Goal: Task Accomplishment & Management: Complete application form

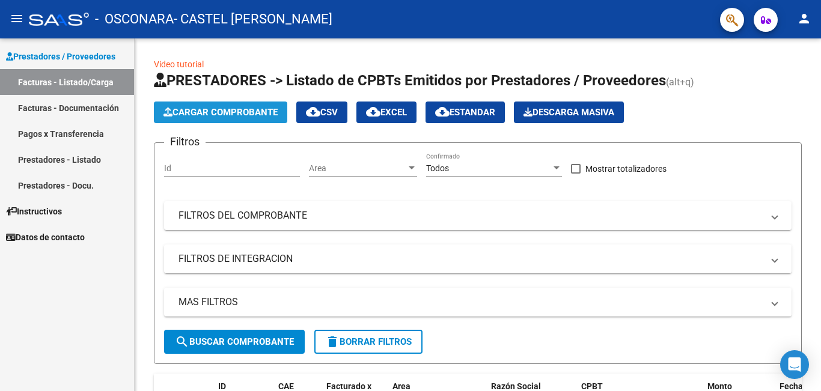
click at [209, 103] on button "Cargar Comprobante" at bounding box center [220, 113] width 133 height 22
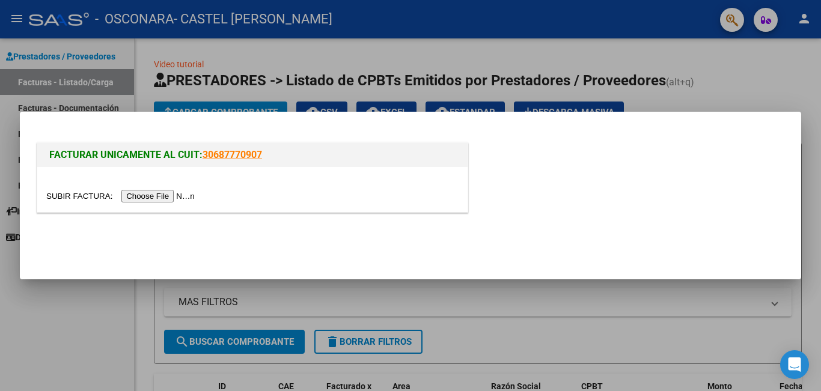
drag, startPoint x: 392, startPoint y: 62, endPoint x: 355, endPoint y: 0, distance: 72.2
click at [392, 61] on div at bounding box center [410, 195] width 821 height 391
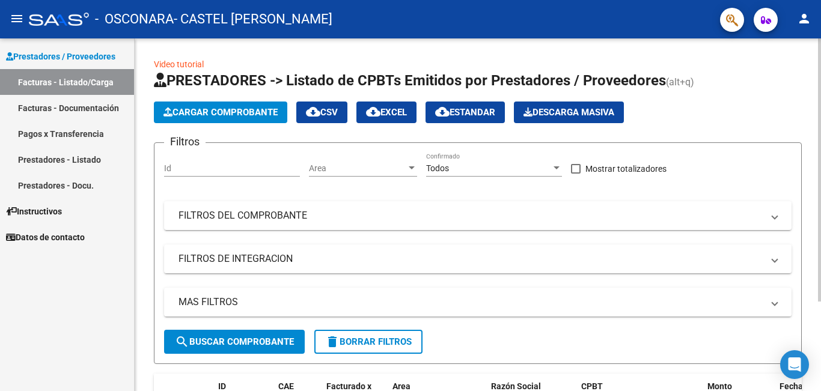
click at [272, 108] on span "Cargar Comprobante" at bounding box center [220, 112] width 114 height 11
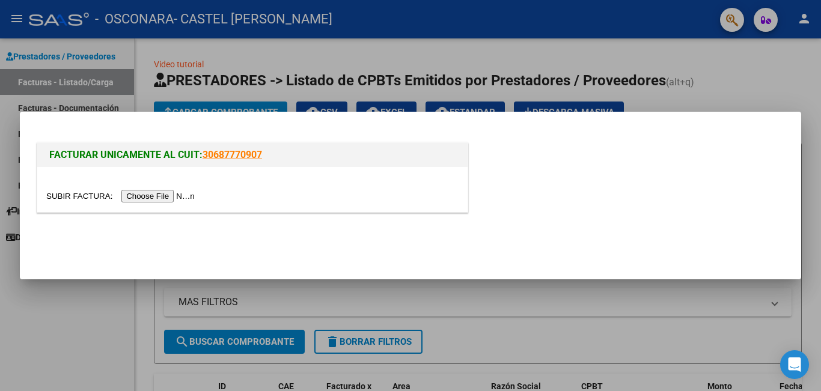
click at [169, 198] on input "file" at bounding box center [122, 196] width 152 height 13
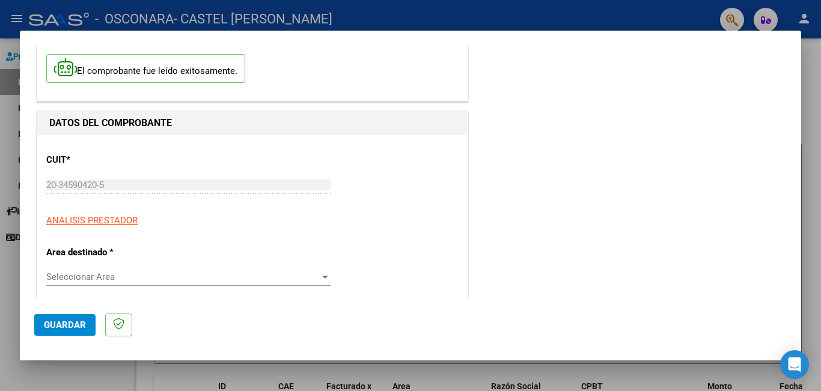
scroll to position [120, 0]
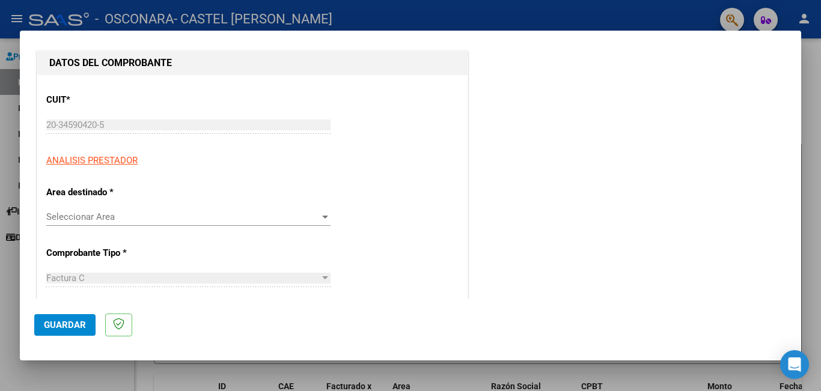
click at [322, 216] on div at bounding box center [325, 217] width 6 height 3
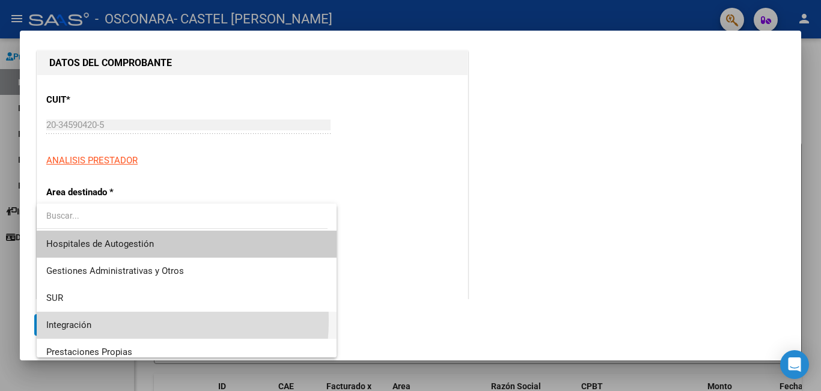
click at [106, 320] on span "Integración" at bounding box center [186, 325] width 281 height 27
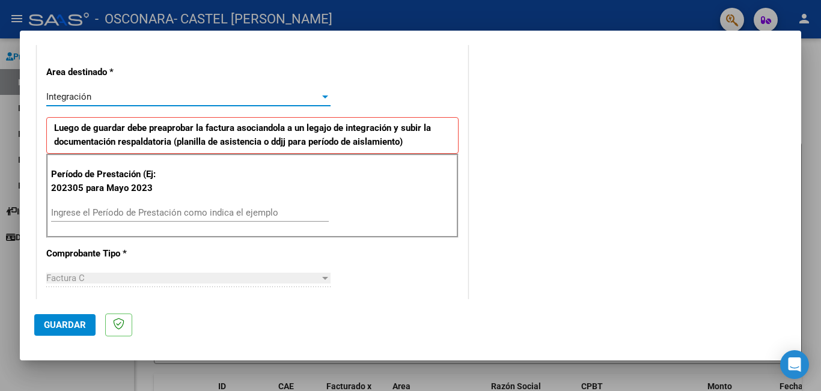
scroll to position [300, 0]
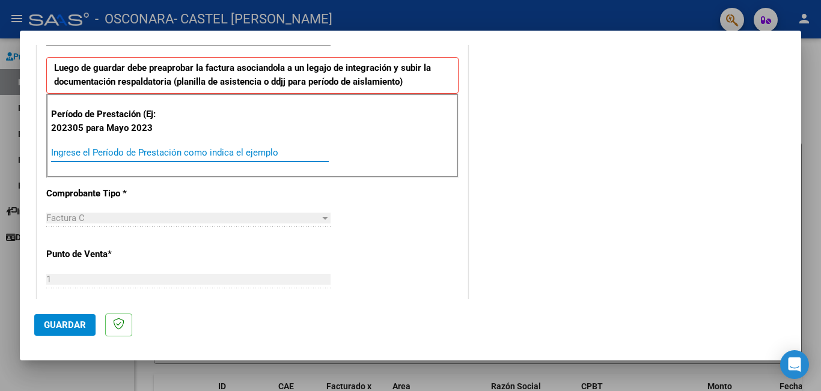
click at [150, 153] on input "Ingrese el Período de Prestación como indica el ejemplo" at bounding box center [190, 152] width 278 height 11
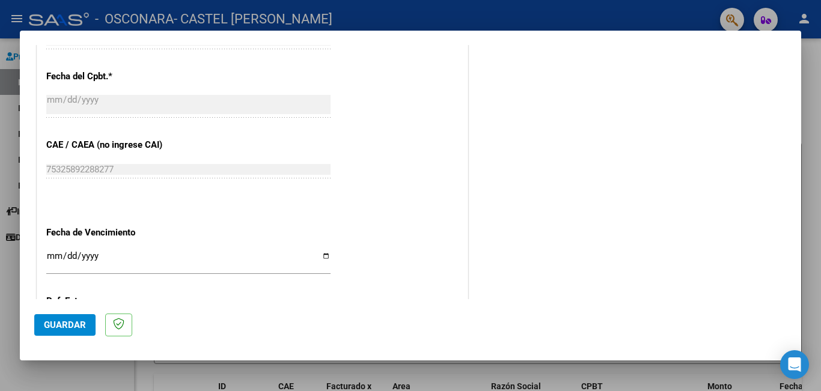
scroll to position [721, 0]
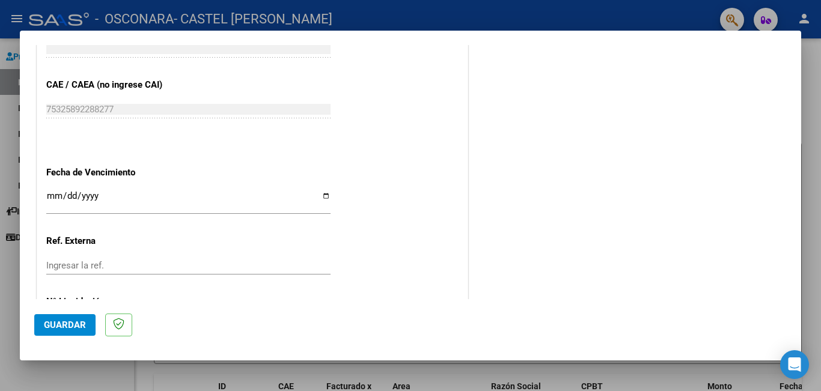
type input "202507"
click at [317, 193] on input "Ingresar la fecha" at bounding box center [188, 200] width 284 height 19
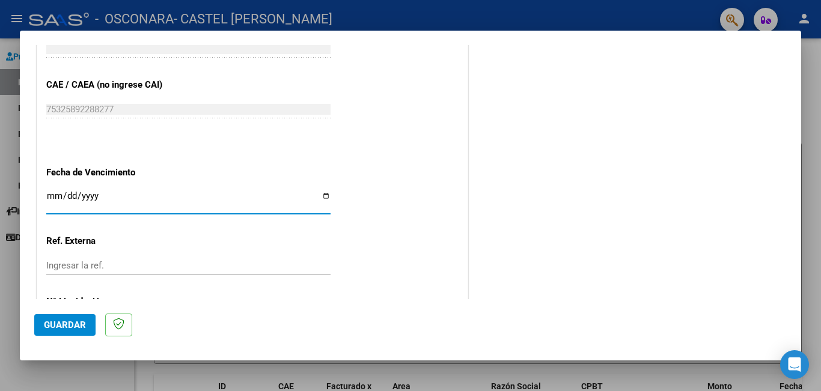
click at [323, 195] on input "Ingresar la fecha" at bounding box center [188, 200] width 284 height 19
type input "2025-08-11"
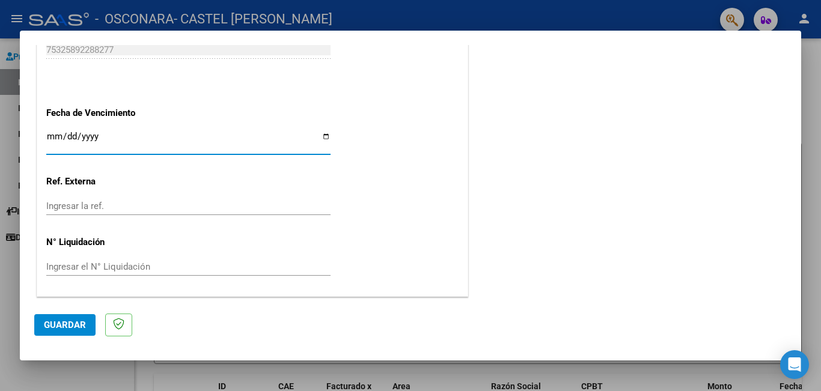
click at [118, 271] on input "Ingresar el N° Liquidación" at bounding box center [188, 266] width 284 height 11
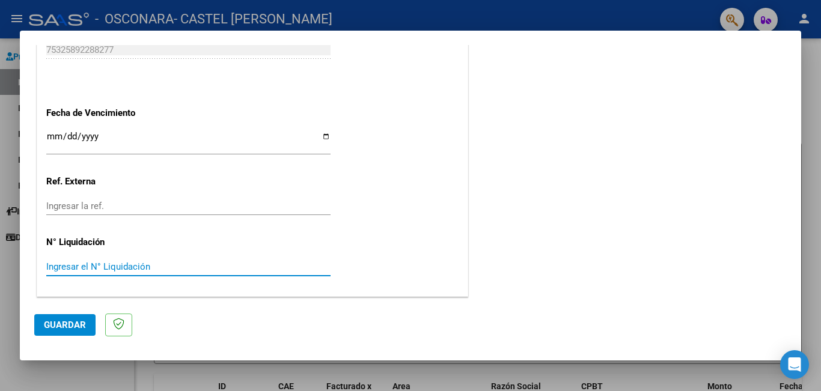
click at [248, 266] on input "Ingresar el N° Liquidación" at bounding box center [188, 266] width 284 height 11
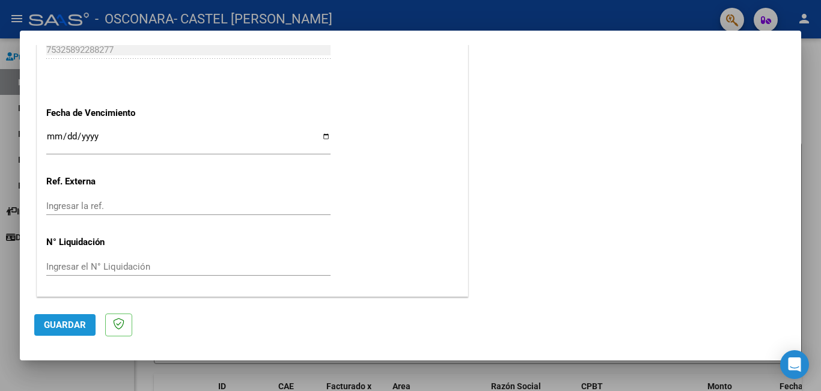
click at [67, 324] on span "Guardar" at bounding box center [65, 325] width 42 height 11
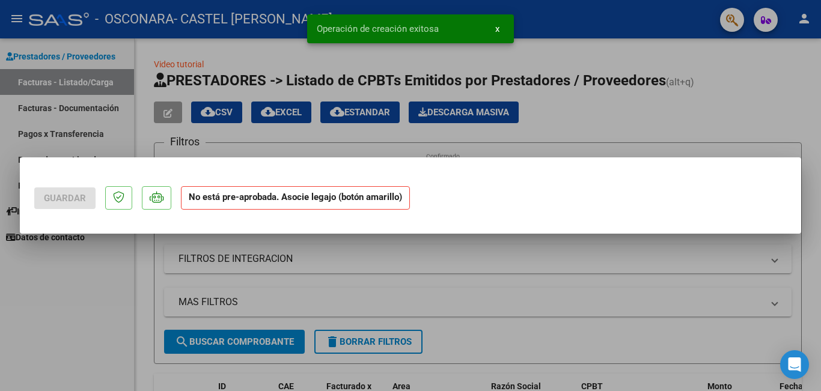
scroll to position [0, 0]
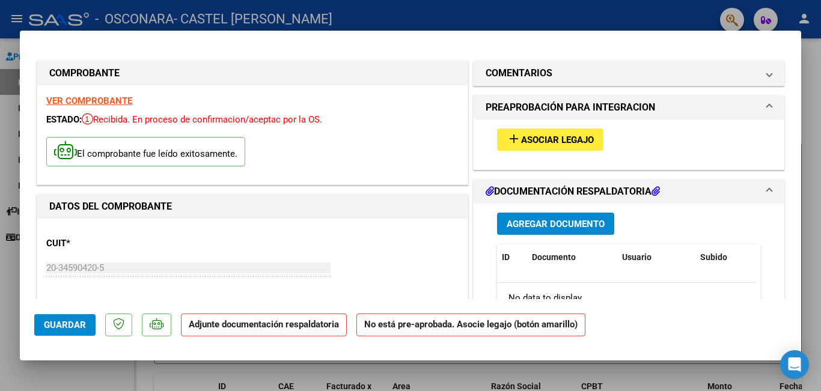
click at [530, 141] on span "Asociar Legajo" at bounding box center [557, 140] width 73 height 11
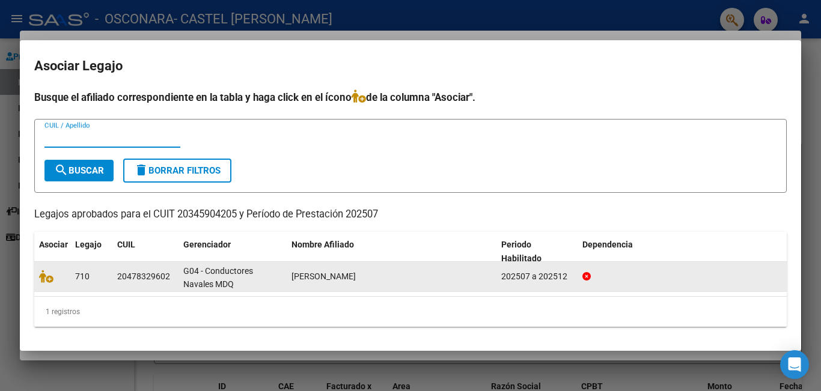
click at [521, 279] on div "202507 a 202512" at bounding box center [536, 277] width 71 height 14
click at [150, 285] on datatable-body-cell "20478329602" at bounding box center [145, 276] width 66 height 29
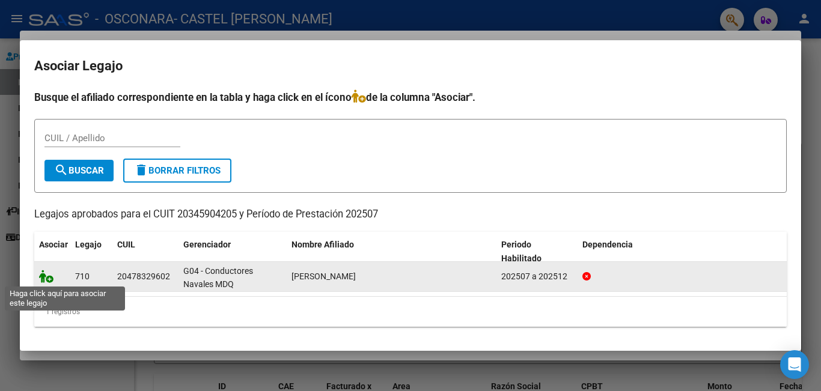
click at [49, 278] on icon at bounding box center [46, 276] width 14 height 13
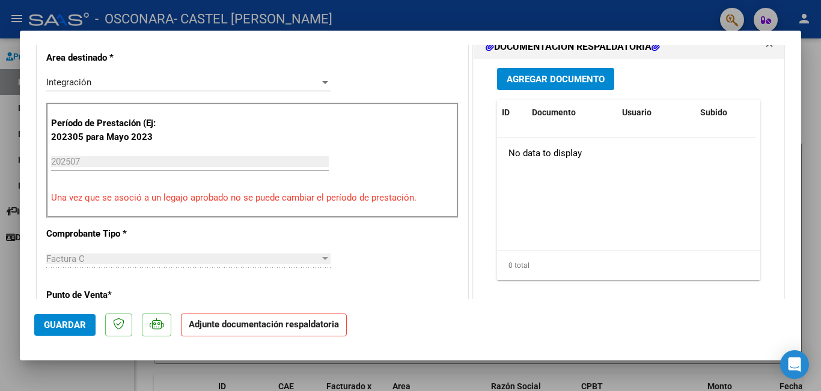
scroll to position [180, 0]
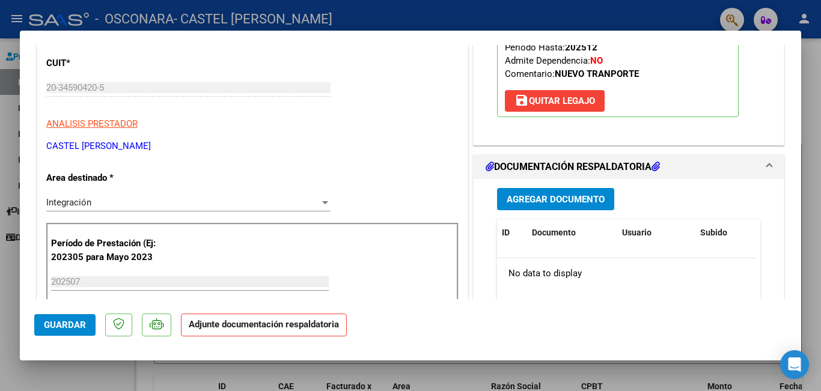
click at [538, 196] on span "Agregar Documento" at bounding box center [555, 199] width 98 height 11
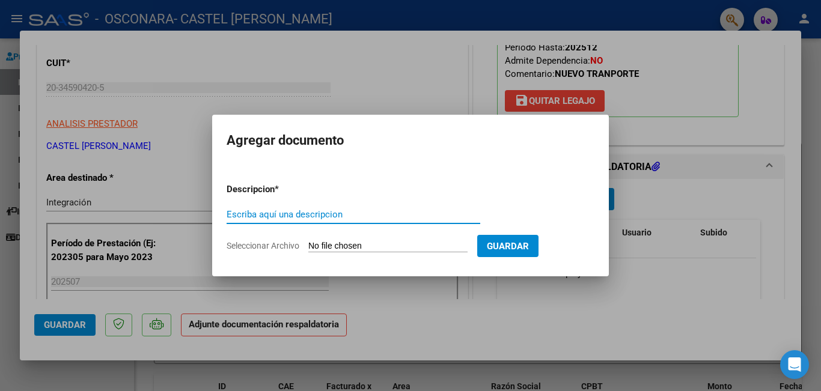
click at [276, 213] on input "Escriba aquí una descripcion" at bounding box center [352, 214] width 253 height 11
type input "PLANILLA DE ASISTENCIA"
click at [391, 247] on input "Seleccionar Archivo" at bounding box center [387, 246] width 159 height 11
type input "C:\fakepath\MOLERO CET JULIO OSCONARA PLANILLA.pdf"
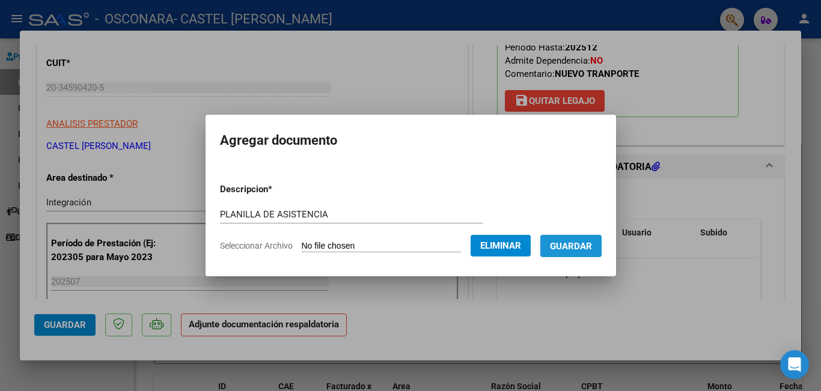
click at [589, 241] on span "Guardar" at bounding box center [571, 246] width 42 height 11
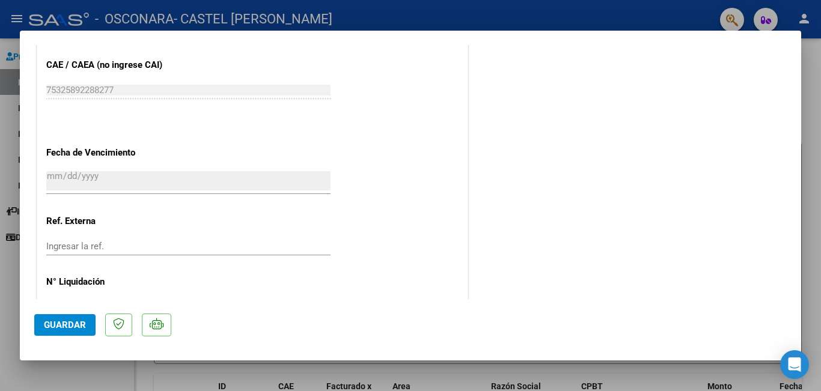
scroll to position [821, 0]
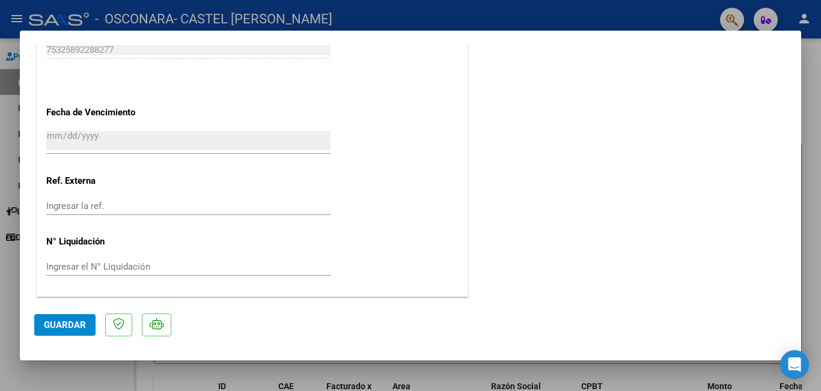
click at [67, 323] on span "Guardar" at bounding box center [65, 325] width 42 height 11
click at [76, 323] on span "Guardar" at bounding box center [65, 325] width 42 height 11
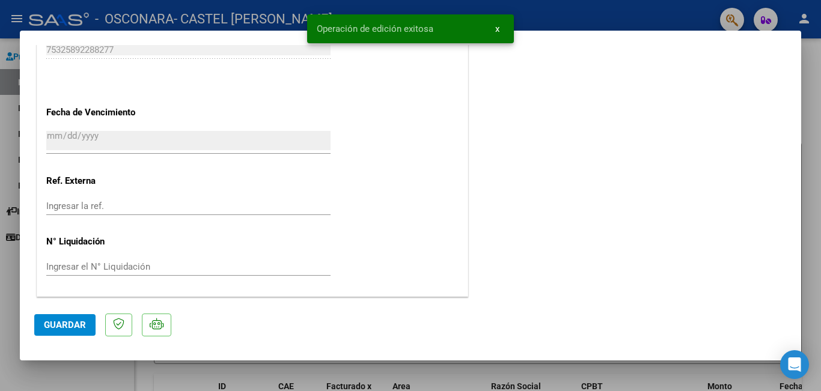
click at [439, 25] on simple-snack-bar "Operación de edición exitosa x" at bounding box center [410, 29] width 187 height 12
drag, startPoint x: 513, startPoint y: 1, endPoint x: 514, endPoint y: 37, distance: 36.0
click at [514, 1] on div "Operación de edición exitosa x" at bounding box center [410, 29] width 235 height 58
drag, startPoint x: 272, startPoint y: 351, endPoint x: 265, endPoint y: 348, distance: 7.3
click at [271, 350] on mat-dialog-container "COMPROBANTE VER COMPROBANTE ESTADO: Recibida. En proceso de confirmacion/acepta…" at bounding box center [410, 196] width 781 height 330
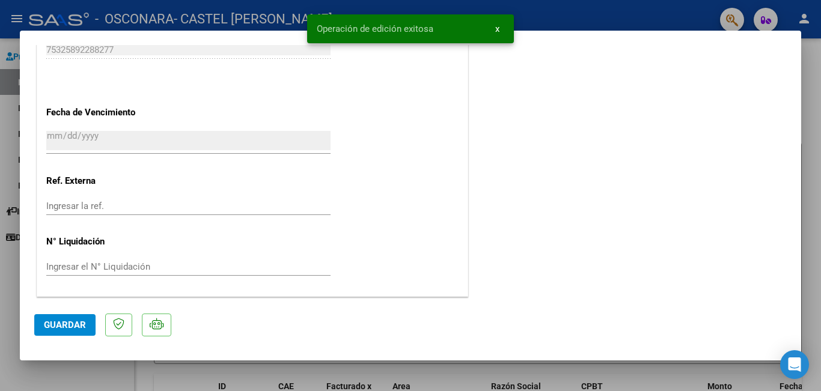
click at [0, 260] on div at bounding box center [410, 195] width 821 height 391
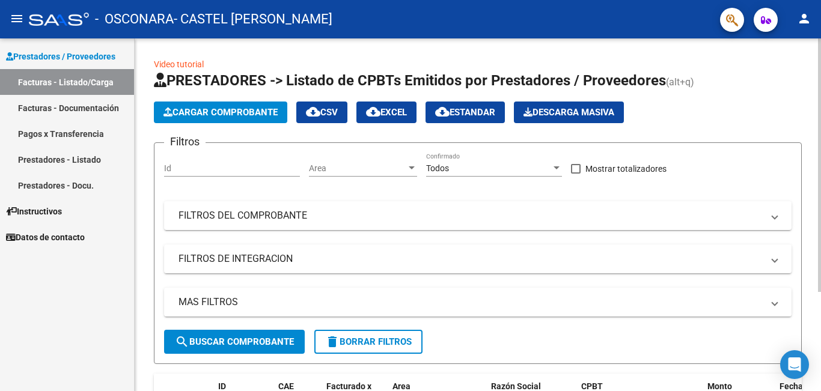
scroll to position [138, 0]
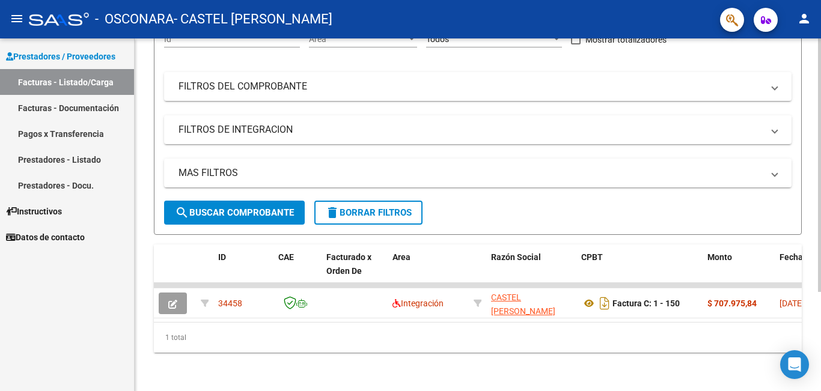
drag, startPoint x: 272, startPoint y: 312, endPoint x: 387, endPoint y: 317, distance: 114.9
click at [387, 317] on datatable-body "34458 Integración CASTEL MIGUEL ANGEL 20345904205 Factura C: 1 - 150 $ 707.975,…" at bounding box center [478, 302] width 648 height 39
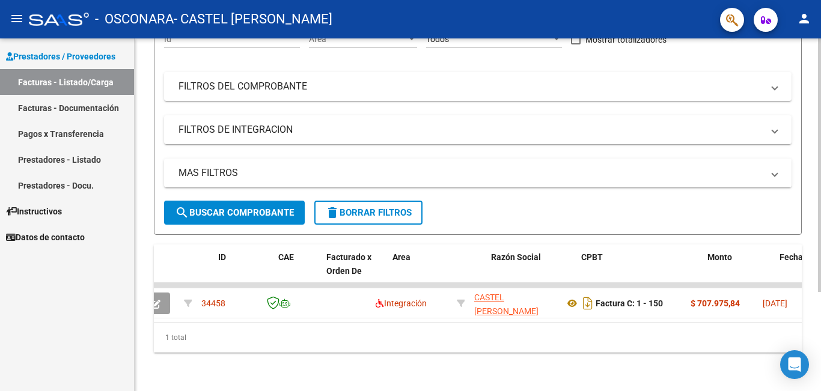
scroll to position [0, 0]
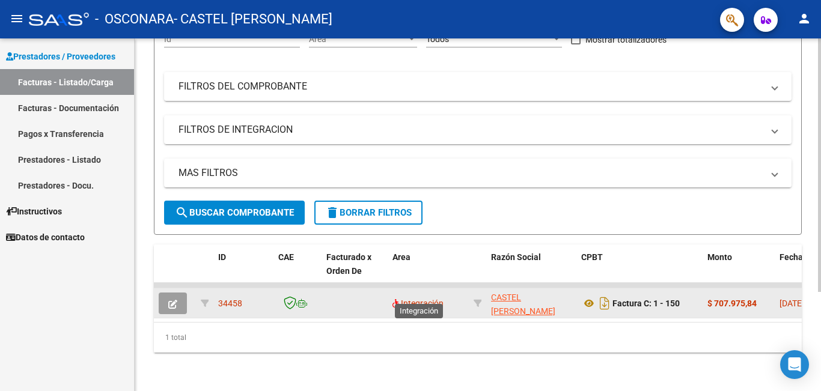
click at [403, 299] on span "Integración" at bounding box center [417, 304] width 51 height 10
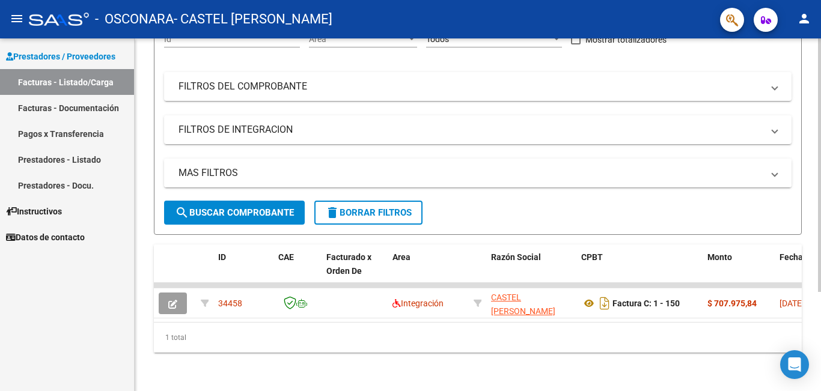
click at [615, 159] on mat-expansion-panel-header "MAS FILTROS" at bounding box center [477, 173] width 627 height 29
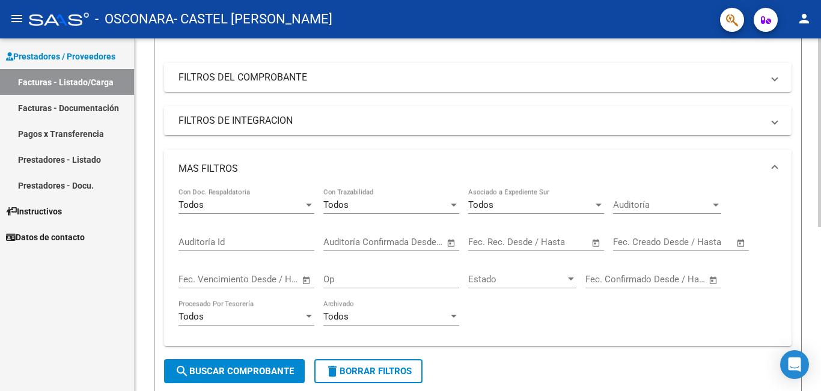
scroll to position [78, 0]
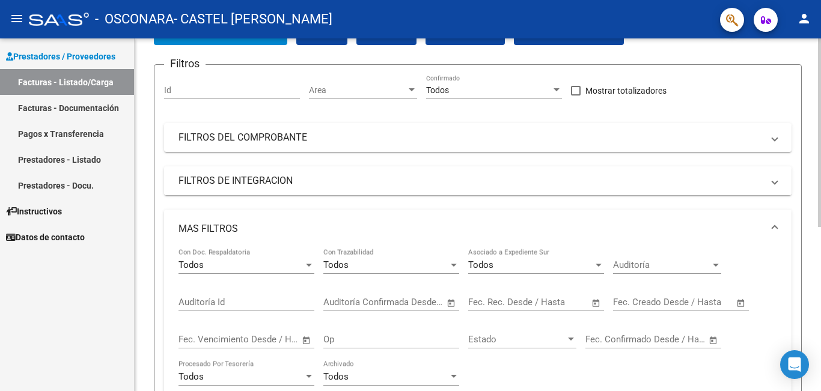
click at [348, 178] on mat-panel-title "FILTROS DE INTEGRACION" at bounding box center [470, 180] width 584 height 13
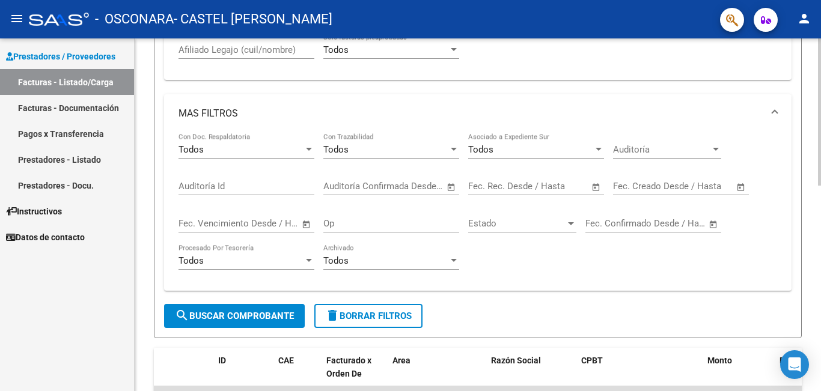
scroll to position [258, 0]
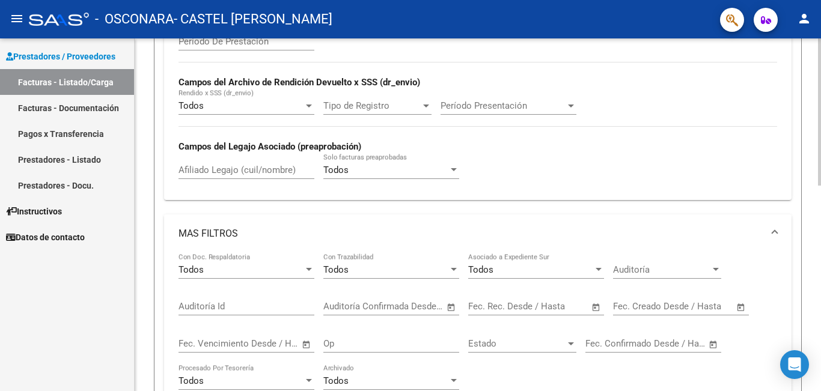
click at [772, 229] on span at bounding box center [774, 233] width 5 height 13
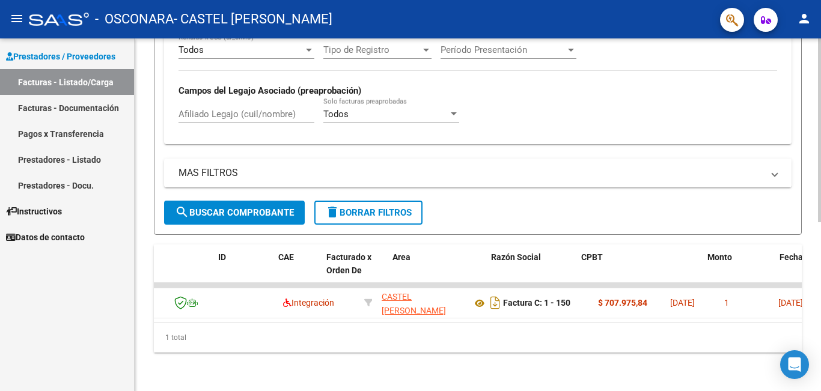
scroll to position [0, 0]
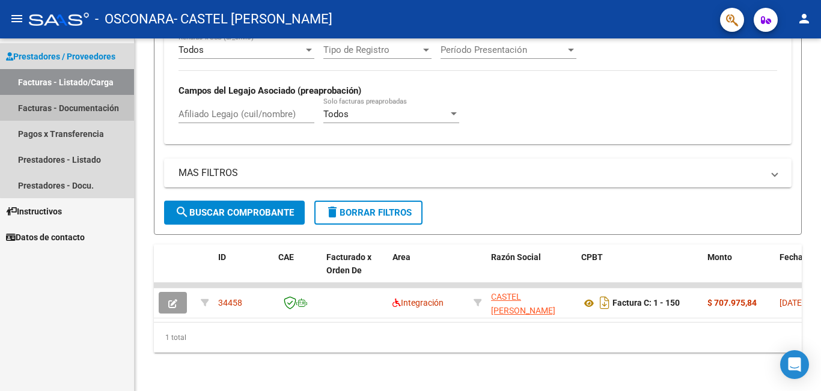
click at [98, 102] on link "Facturas - Documentación" at bounding box center [67, 108] width 134 height 26
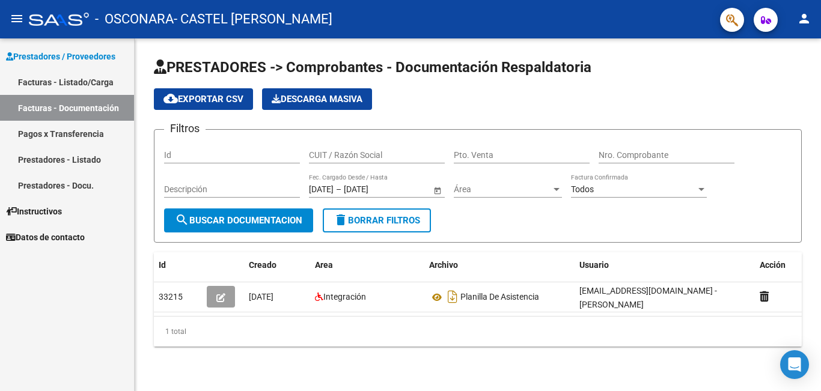
click at [58, 82] on link "Facturas - Listado/Carga" at bounding box center [67, 82] width 134 height 26
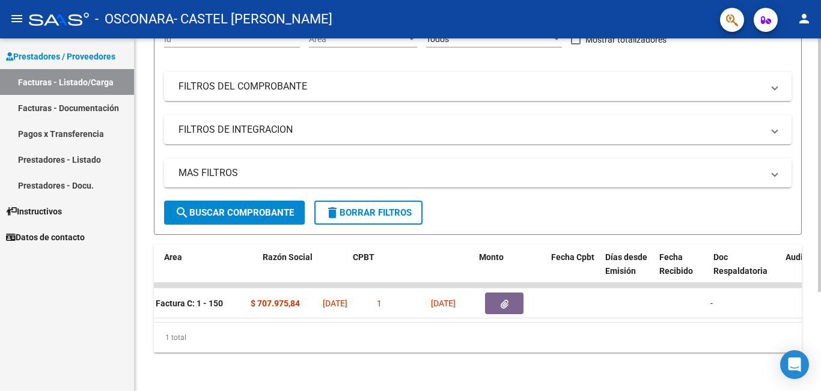
scroll to position [0, 46]
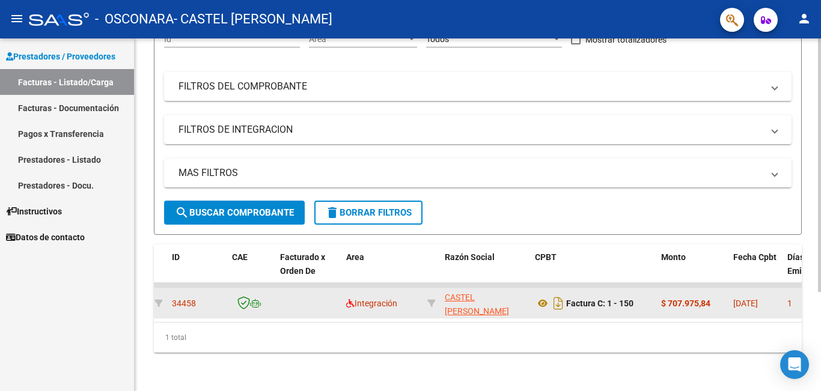
click at [481, 299] on app-link-go-to "CASTEL MIGUEL ANGEL" at bounding box center [485, 305] width 80 height 28
click at [479, 299] on app-link-go-to "CASTEL MIGUEL ANGEL" at bounding box center [485, 305] width 80 height 28
click at [661, 299] on strong "$ 707.975,84" at bounding box center [685, 304] width 49 height 10
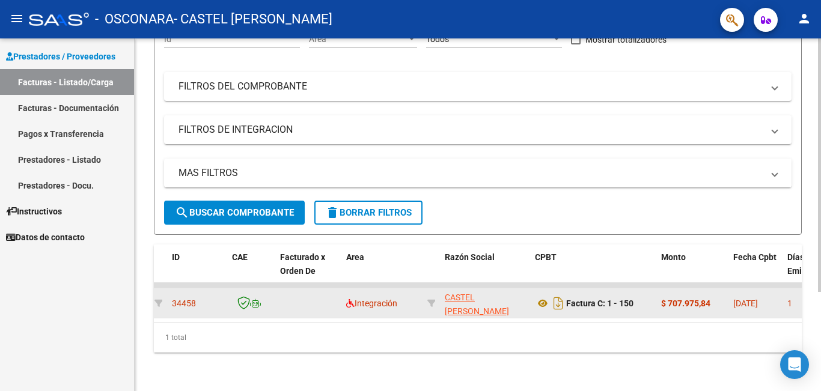
drag, startPoint x: 727, startPoint y: 290, endPoint x: 780, endPoint y: 291, distance: 53.5
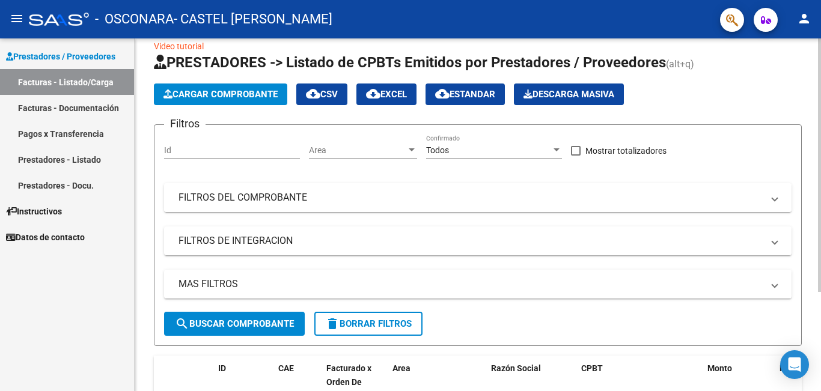
scroll to position [0, 0]
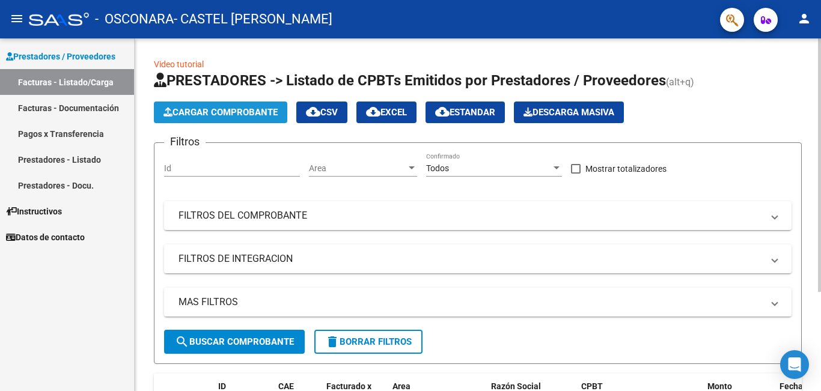
click at [255, 106] on button "Cargar Comprobante" at bounding box center [220, 113] width 133 height 22
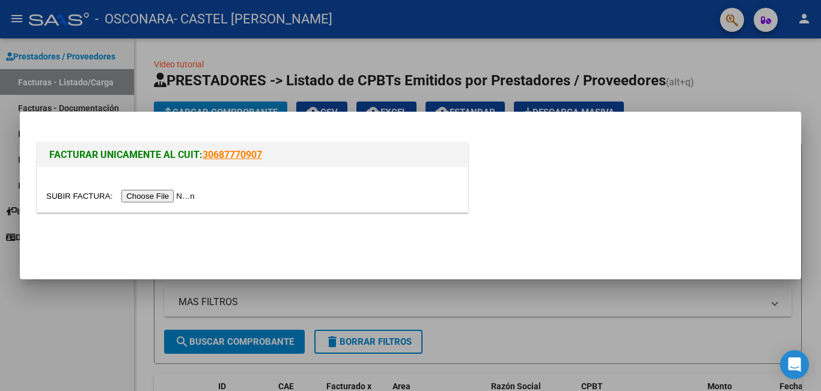
click at [141, 193] on input "file" at bounding box center [122, 196] width 152 height 13
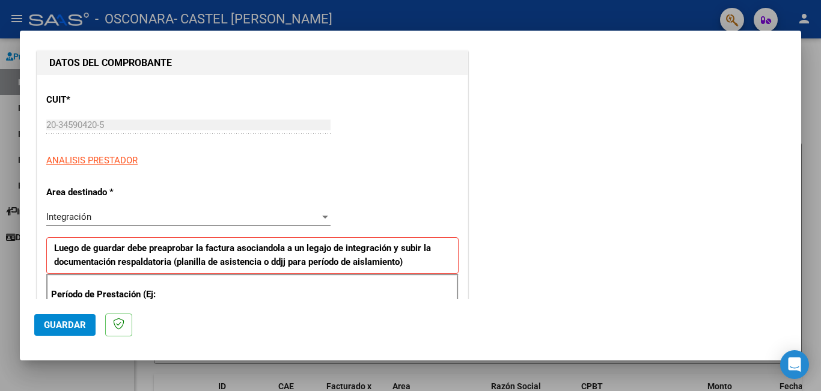
scroll to position [180, 0]
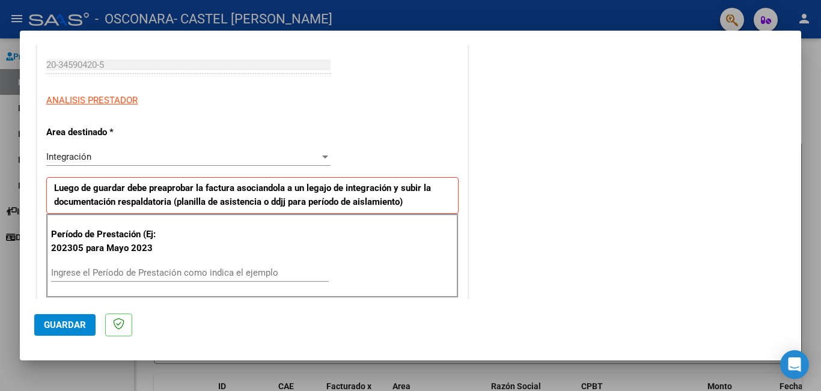
click at [174, 156] on div "Integración" at bounding box center [182, 156] width 273 height 11
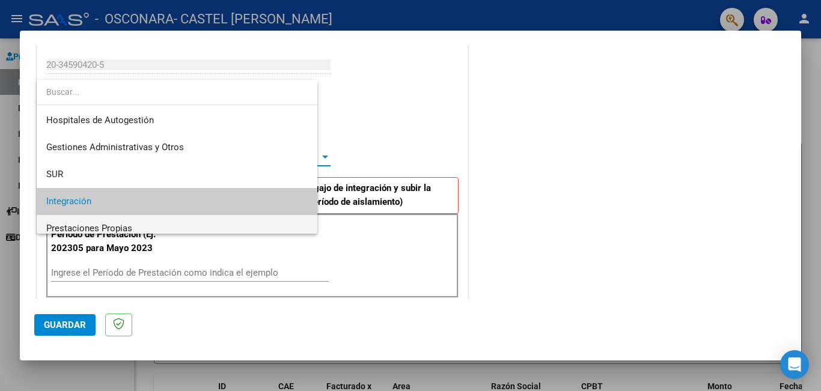
scroll to position [45, 0]
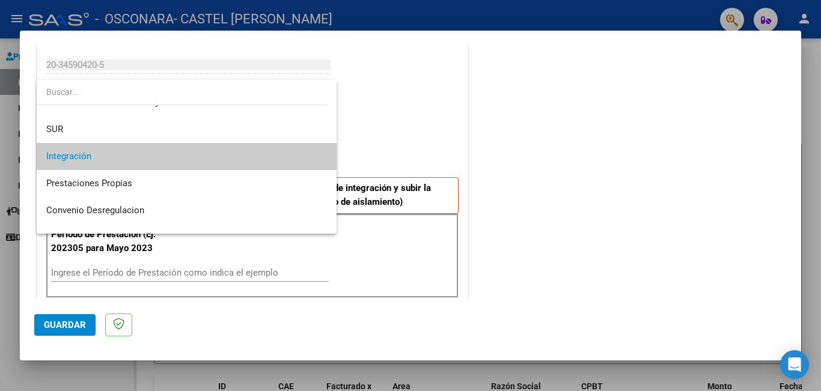
click at [114, 163] on span "Integración" at bounding box center [186, 156] width 281 height 27
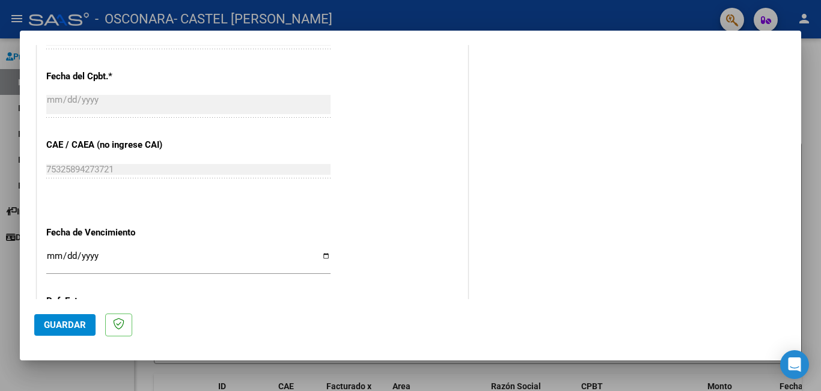
scroll to position [721, 0]
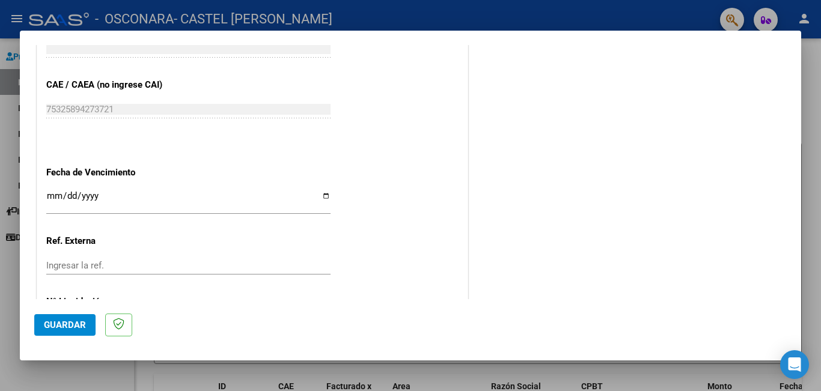
click at [316, 195] on input "Ingresar la fecha" at bounding box center [188, 200] width 284 height 19
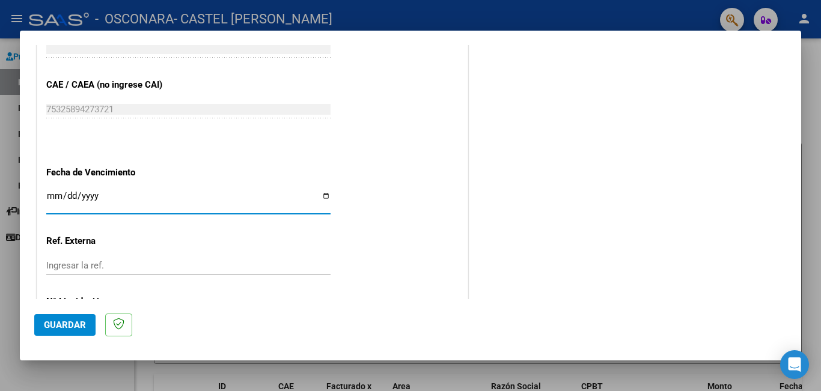
click at [323, 195] on input "Ingresar la fecha" at bounding box center [188, 200] width 284 height 19
type input "2025-08-11"
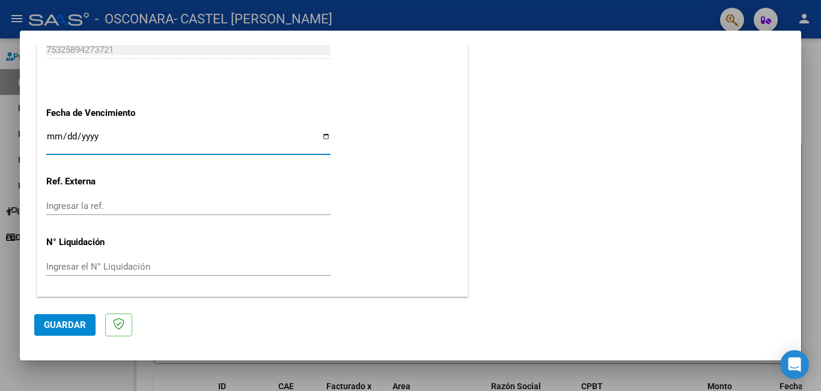
click at [64, 323] on span "Guardar" at bounding box center [65, 325] width 42 height 11
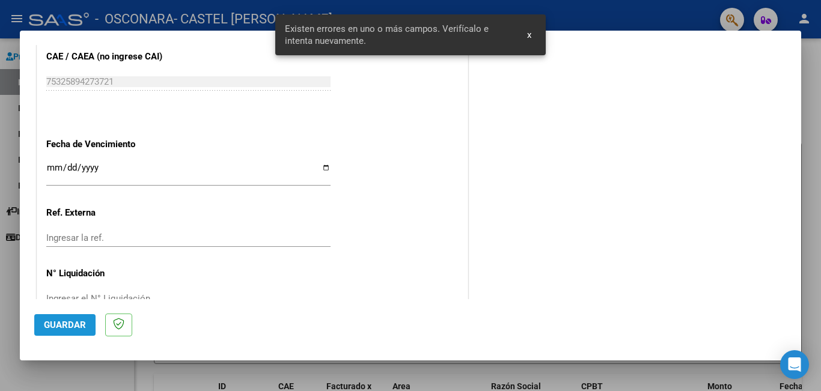
scroll to position [269, 0]
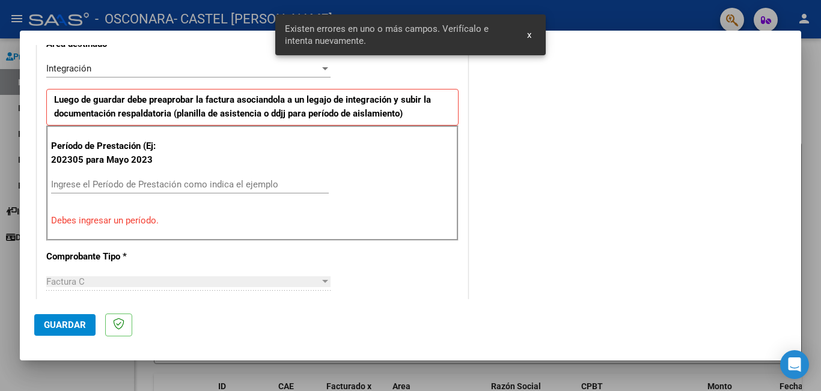
click at [124, 177] on div "Ingrese el Período de Prestación como indica el ejemplo" at bounding box center [190, 184] width 278 height 18
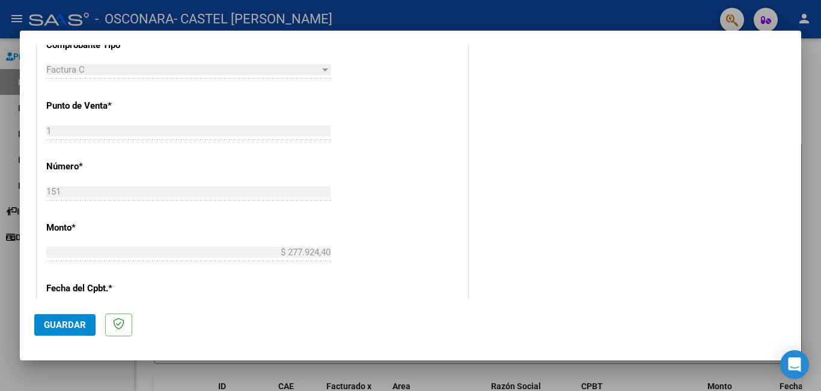
scroll to position [689, 0]
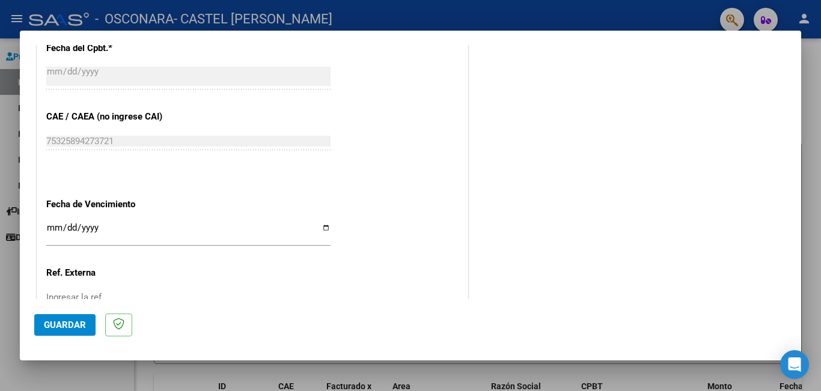
type input "202507"
click at [79, 319] on button "Guardar" at bounding box center [64, 325] width 61 height 22
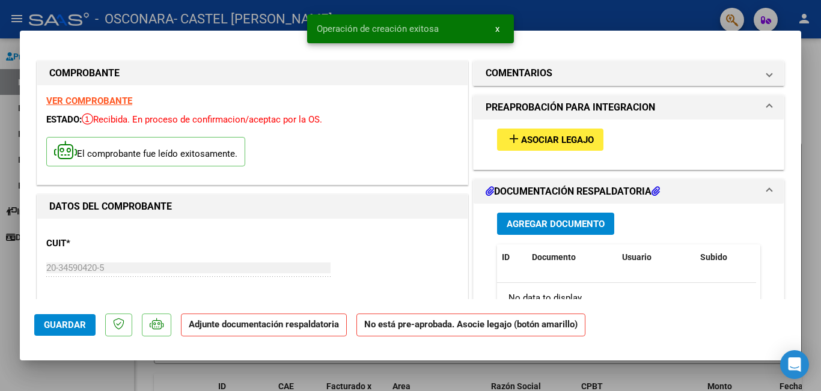
click at [550, 140] on span "Asociar Legajo" at bounding box center [557, 140] width 73 height 11
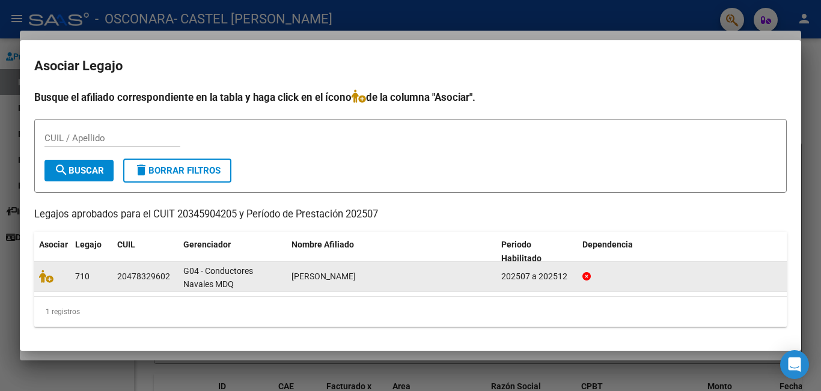
click at [340, 275] on span "MOLERO MARCOS FABRICIO" at bounding box center [323, 277] width 64 height 10
click at [47, 280] on icon at bounding box center [46, 276] width 14 height 13
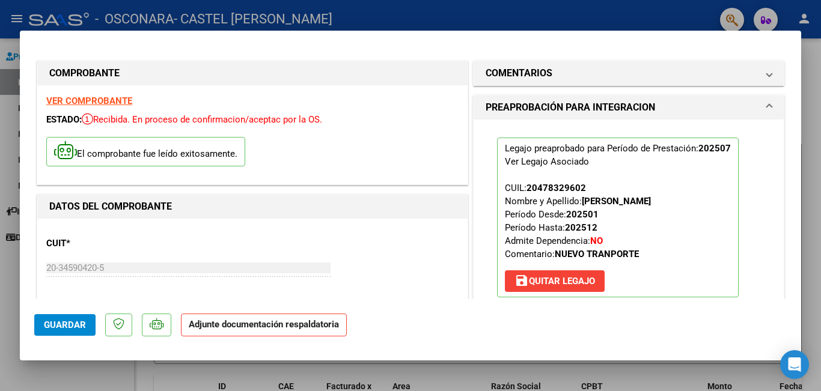
click at [598, 240] on strong "NO" at bounding box center [596, 240] width 13 height 11
drag, startPoint x: 598, startPoint y: 240, endPoint x: 586, endPoint y: 238, distance: 11.5
click at [586, 238] on span "CUIL: 20478329602 Nombre y Apellido: MOLERO MARCOS FABRICIO Período Desde: 2025…" at bounding box center [578, 221] width 146 height 77
click at [626, 241] on p "Legajo preaprobado para Período de Prestación: 202507 Ver Legajo Asociado CUIL:…" at bounding box center [617, 218] width 241 height 160
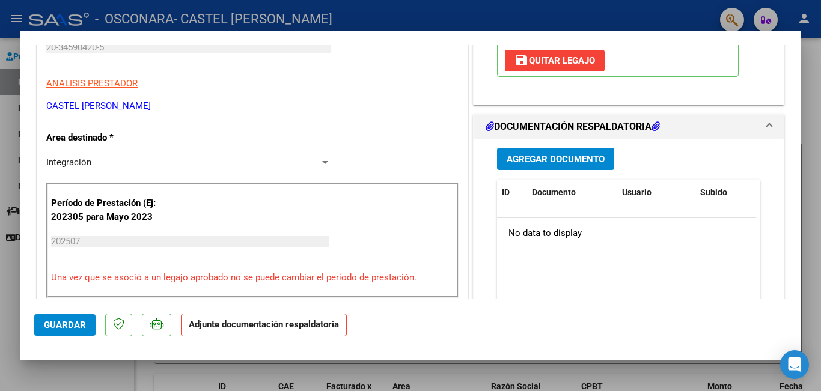
scroll to position [100, 0]
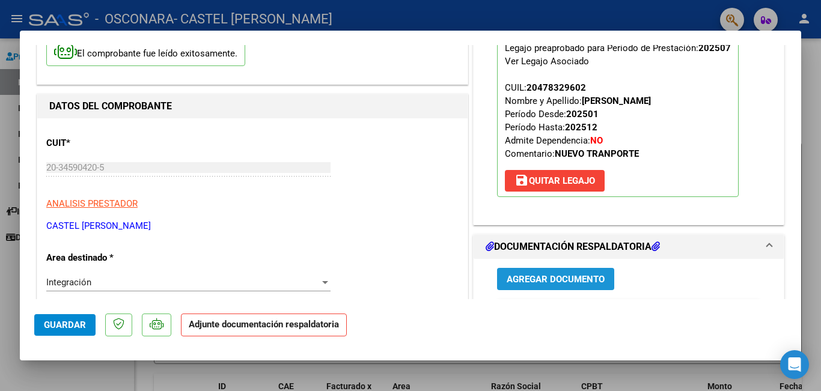
click at [559, 279] on span "Agregar Documento" at bounding box center [555, 279] width 98 height 11
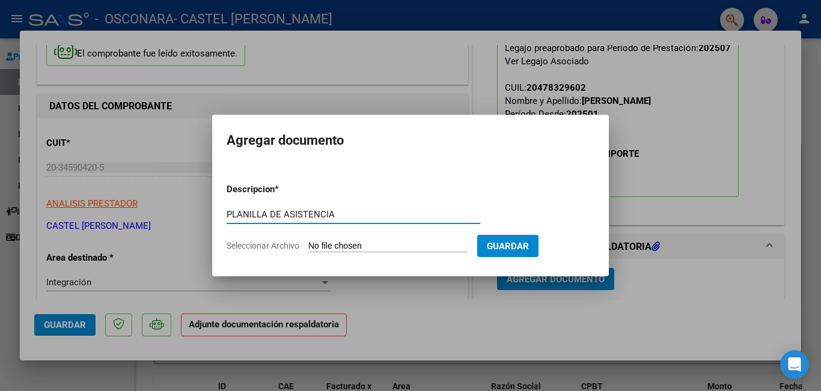
type input "PLANILLA DE ASISTENCIA"
click at [529, 244] on span "Guardar" at bounding box center [508, 246] width 42 height 11
click at [321, 247] on input "Seleccionar Archivo" at bounding box center [387, 246] width 159 height 11
type input "C:\fakepath\MOLERO TERAPIAS JULIO OSCONARA PLANILLA.pdf"
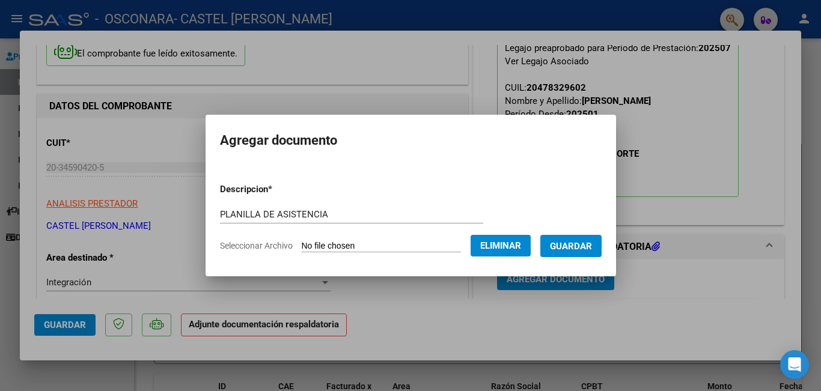
click at [569, 243] on span "Guardar" at bounding box center [571, 246] width 42 height 11
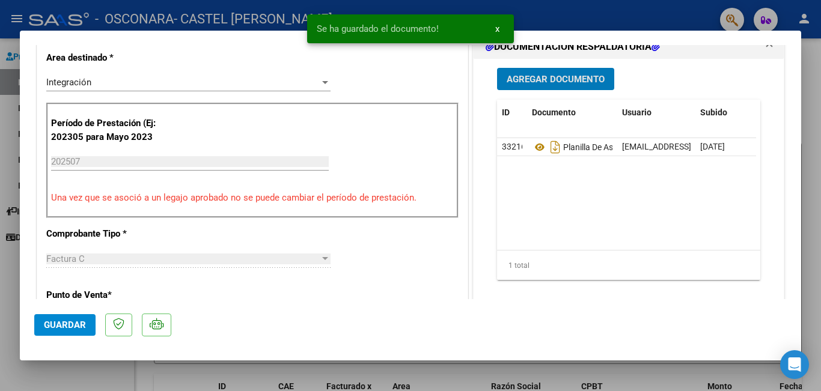
scroll to position [360, 0]
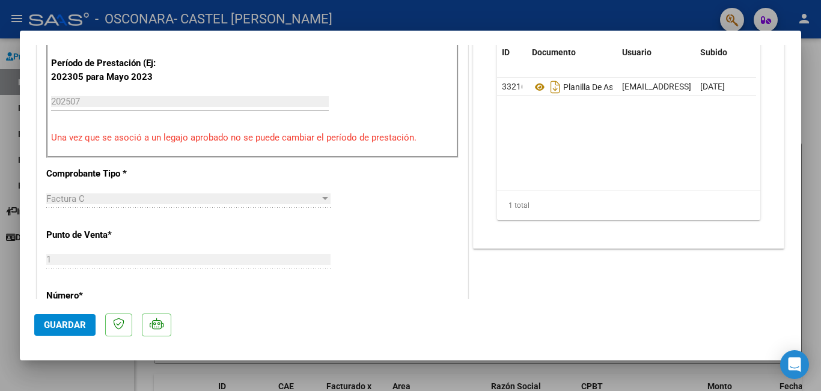
click at [70, 319] on button "Guardar" at bounding box center [64, 325] width 61 height 22
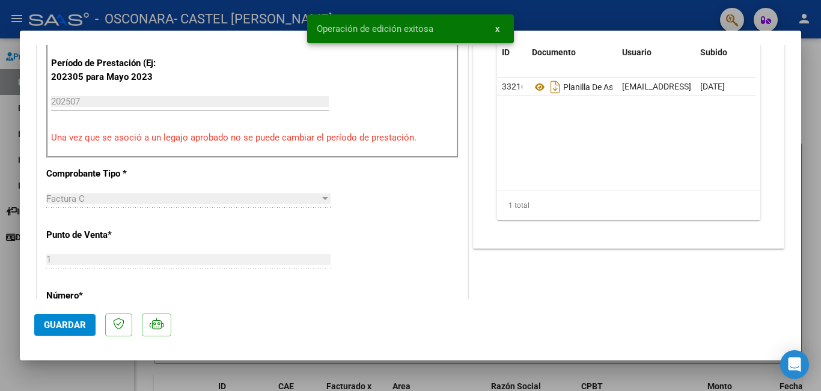
click at [634, 7] on div at bounding box center [410, 195] width 821 height 391
type input "$ 0,00"
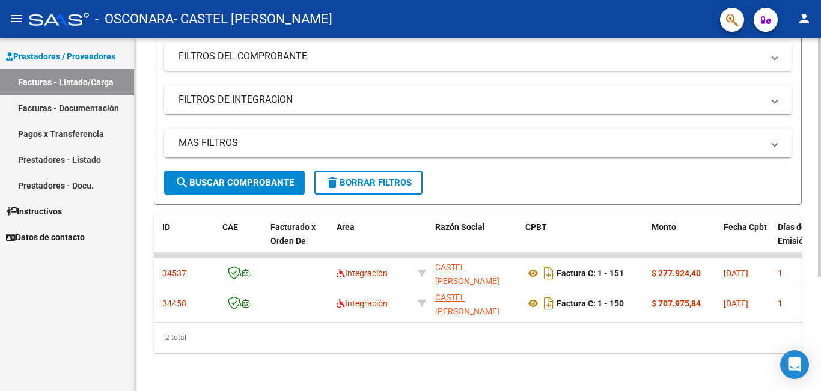
scroll to position [0, 53]
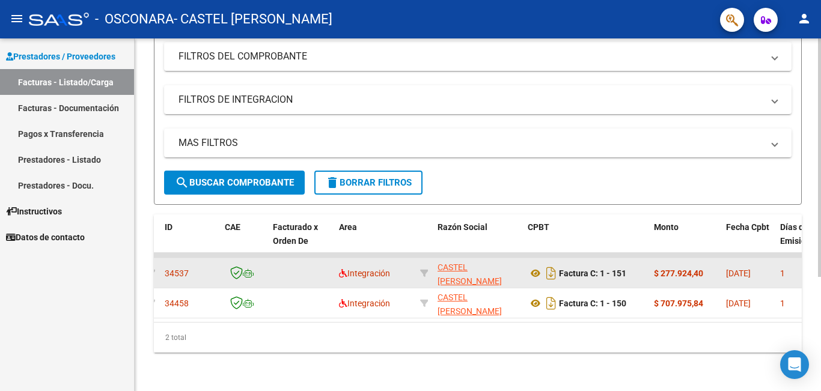
click at [458, 265] on app-link-go-to "CASTEL MIGUEL ANGEL" at bounding box center [477, 275] width 80 height 28
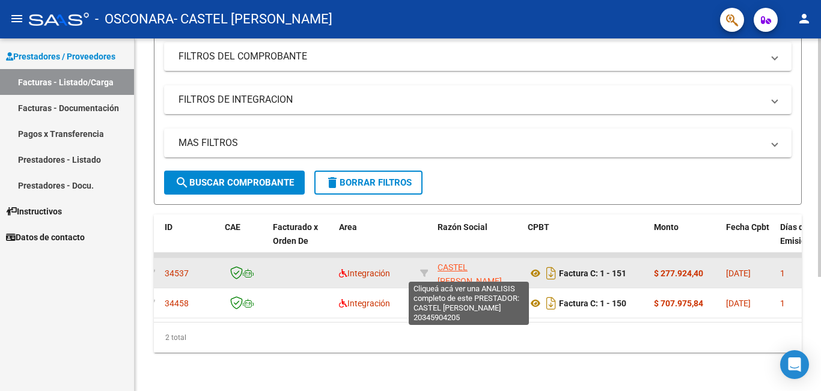
click at [448, 263] on span "CASTEL MIGUEL ANGEL" at bounding box center [469, 274] width 64 height 23
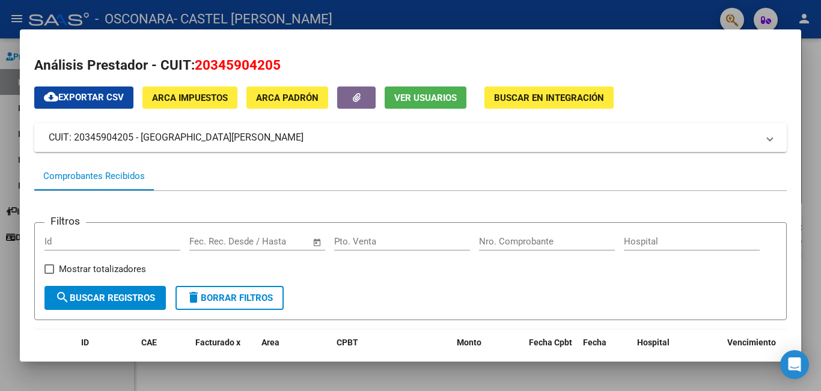
click at [199, 99] on span "ARCA Impuestos" at bounding box center [190, 98] width 76 height 11
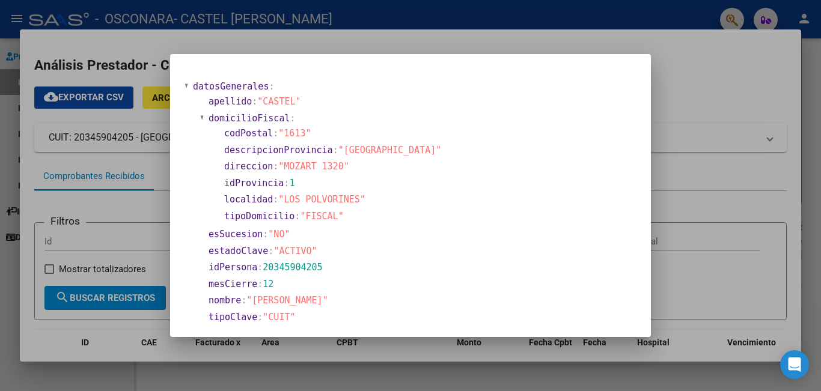
click at [673, 79] on div at bounding box center [410, 195] width 821 height 391
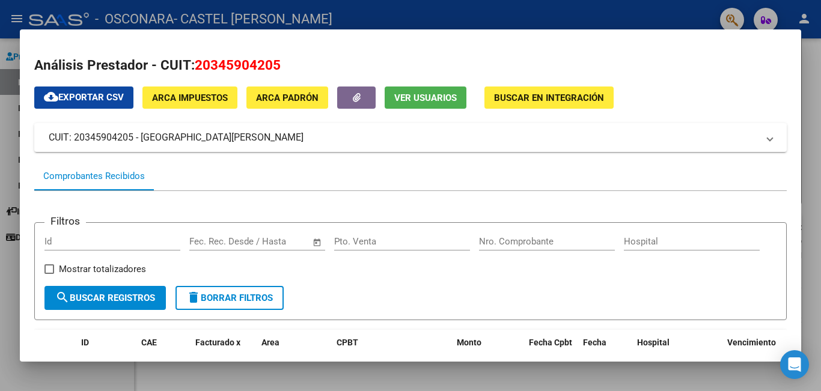
scroll to position [159, 0]
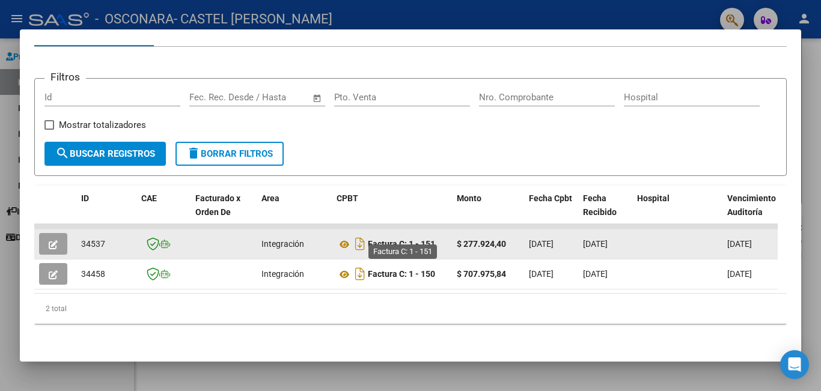
click at [394, 240] on strong "Factura C: 1 - 151" at bounding box center [401, 245] width 67 height 10
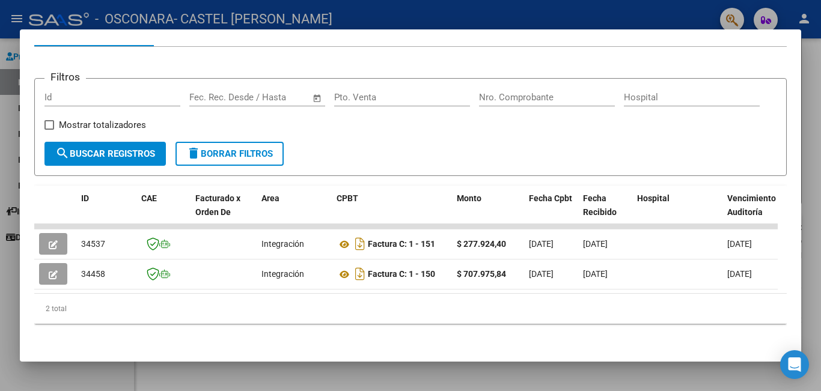
scroll to position [0, 0]
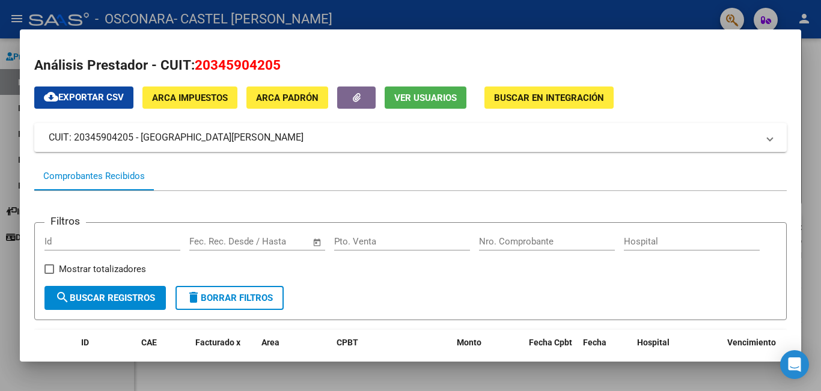
click at [637, 17] on div at bounding box center [410, 195] width 821 height 391
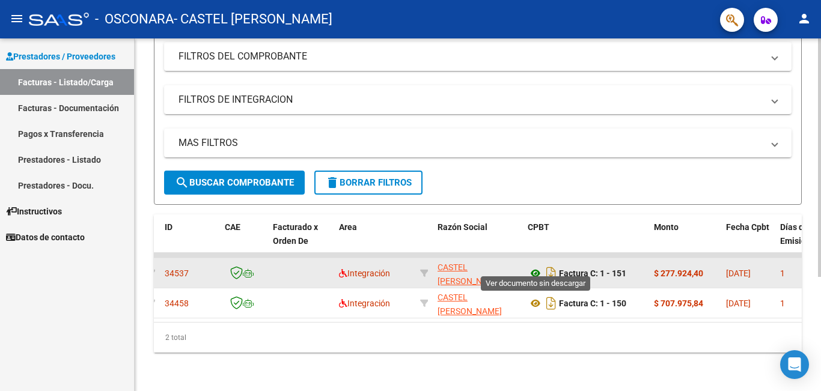
click at [533, 266] on icon at bounding box center [535, 273] width 16 height 14
